Goal: Task Accomplishment & Management: Manage account settings

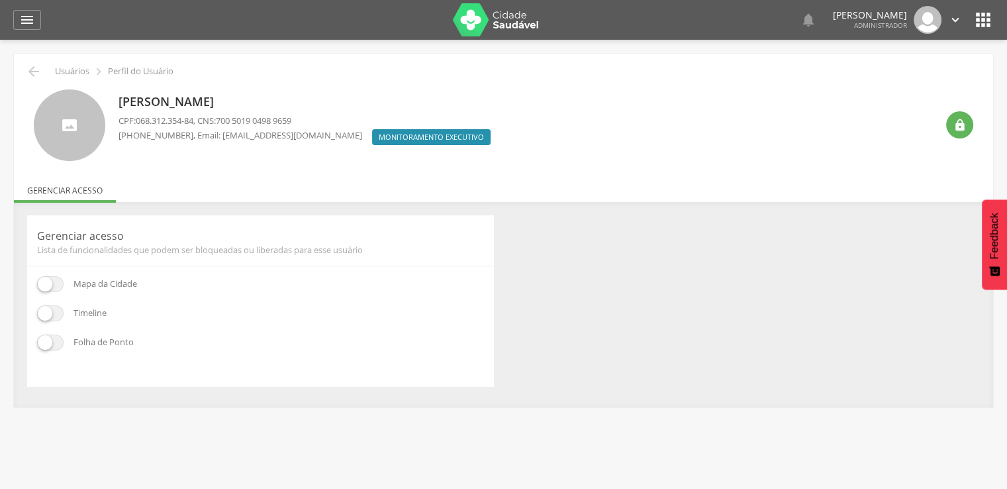
click at [956, 140] on div "" at bounding box center [954, 125] width 37 height 72
click at [951, 124] on div "" at bounding box center [959, 124] width 27 height 27
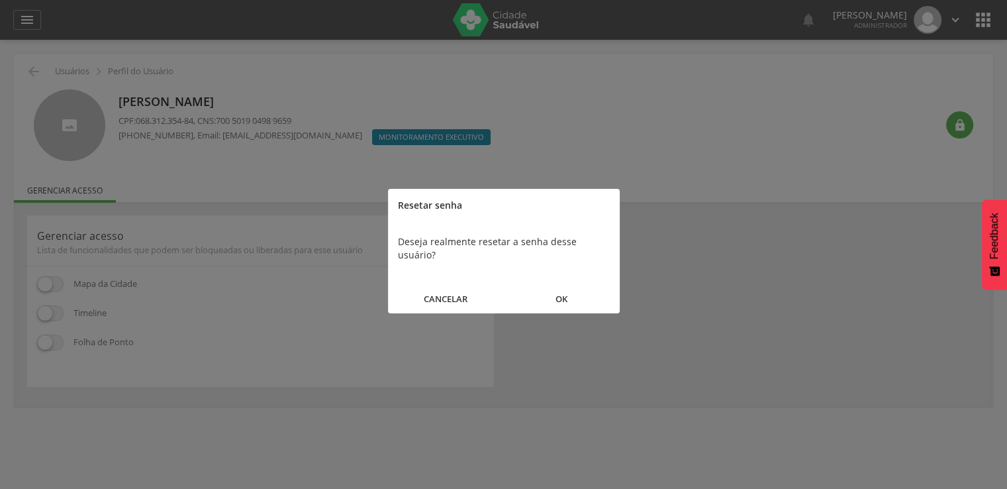
click at [590, 285] on button "OK" at bounding box center [562, 299] width 116 height 28
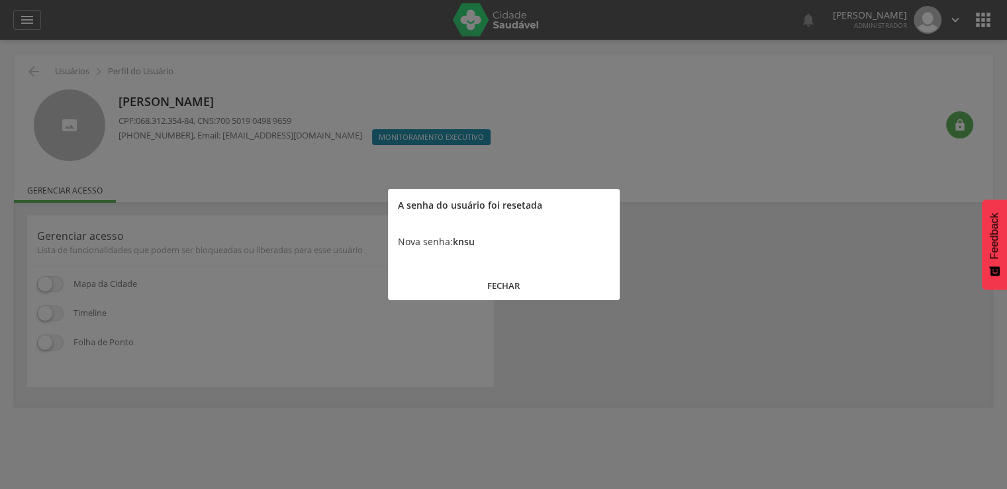
click at [473, 242] on b "knsu" at bounding box center [464, 241] width 22 height 13
click at [471, 242] on b "knsu" at bounding box center [464, 241] width 22 height 13
click at [468, 244] on b "knsu" at bounding box center [464, 241] width 22 height 13
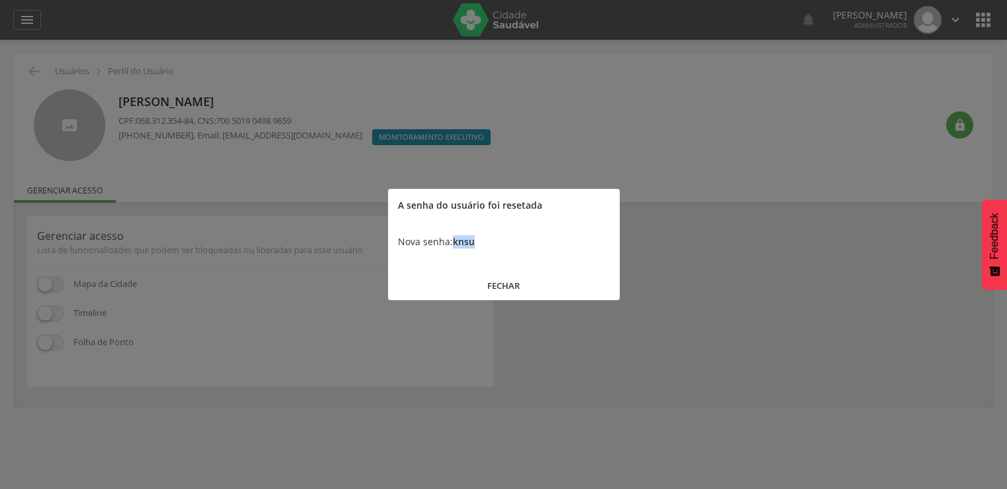
click at [468, 244] on b "knsu" at bounding box center [464, 241] width 22 height 13
click at [546, 279] on button "FECHAR" at bounding box center [504, 285] width 232 height 28
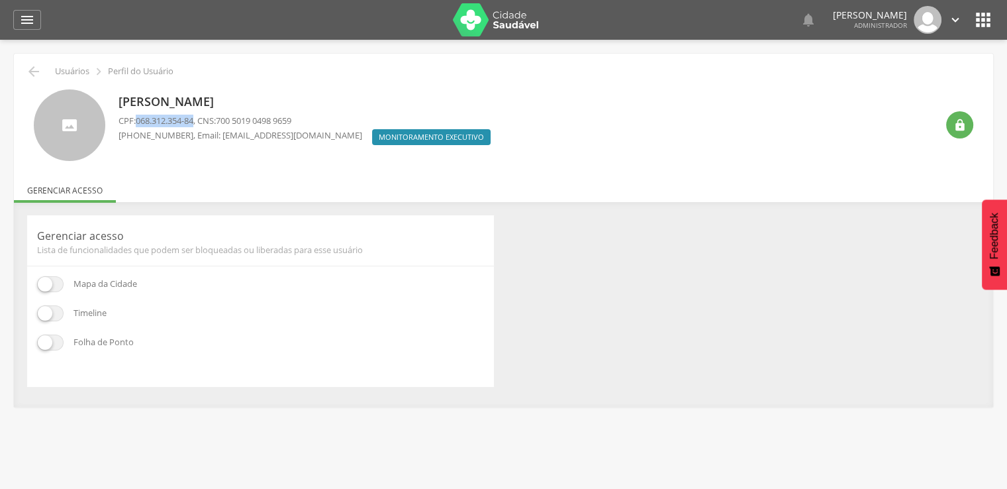
drag, startPoint x: 198, startPoint y: 123, endPoint x: 138, endPoint y: 119, distance: 59.7
click at [138, 119] on span "068.312.354-84" at bounding box center [165, 121] width 58 height 12
copy span "068.312.354-84"
click at [990, 26] on icon "" at bounding box center [983, 19] width 21 height 21
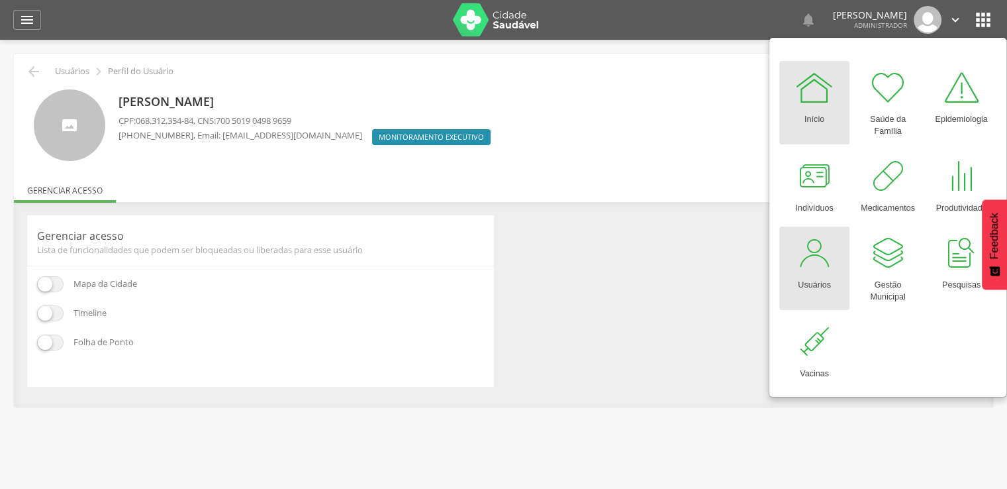
click at [820, 227] on link "Usuários" at bounding box center [814, 267] width 70 height 83
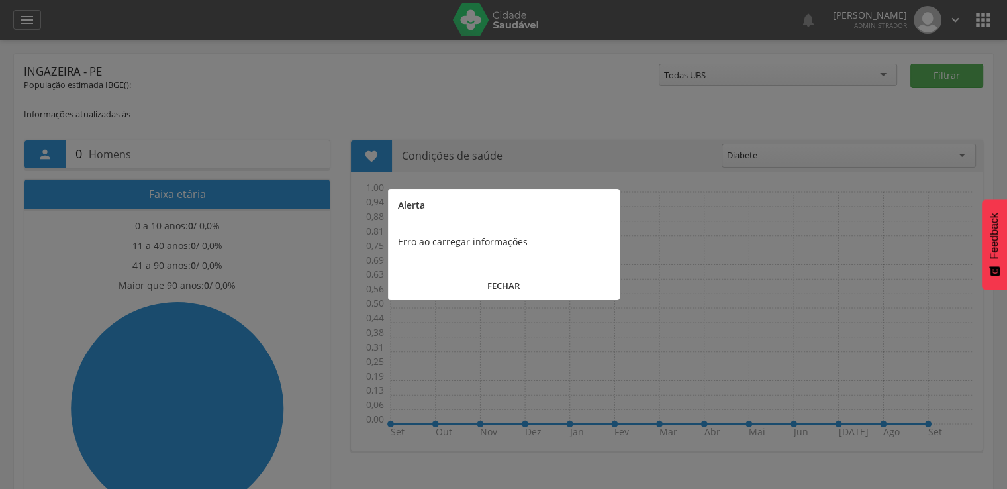
click at [956, 19] on div at bounding box center [503, 244] width 1007 height 489
click at [489, 276] on button "FECHAR" at bounding box center [504, 285] width 232 height 28
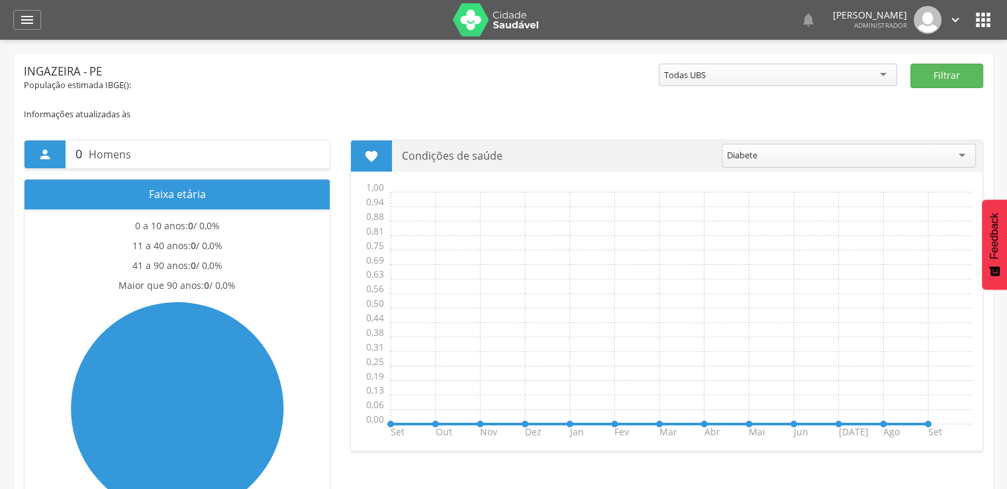
click at [950, 31] on link "" at bounding box center [955, 20] width 15 height 28
click at [940, 81] on link "Sair" at bounding box center [910, 76] width 105 height 17
